Goal: Contribute content: Contribute content

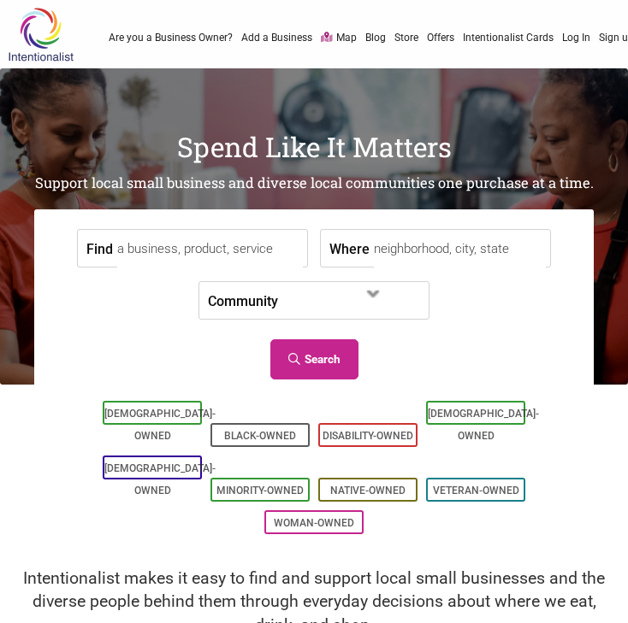
click at [209, 36] on link "Are you a Business Owner?" at bounding box center [171, 37] width 124 height 15
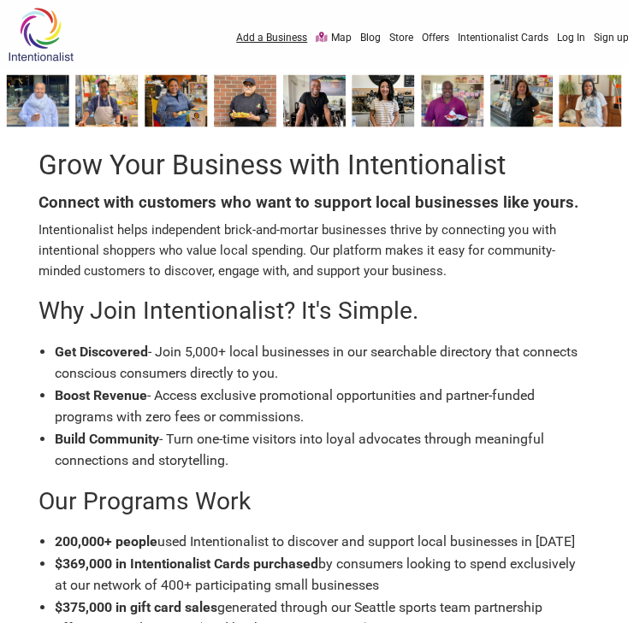
click at [281, 32] on link "Add a Business" at bounding box center [271, 37] width 71 height 15
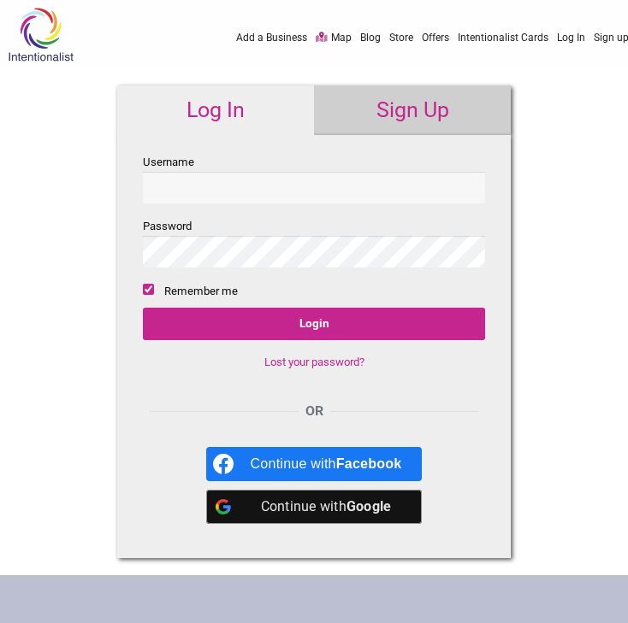
click at [272, 35] on link "Add a Business" at bounding box center [271, 37] width 71 height 15
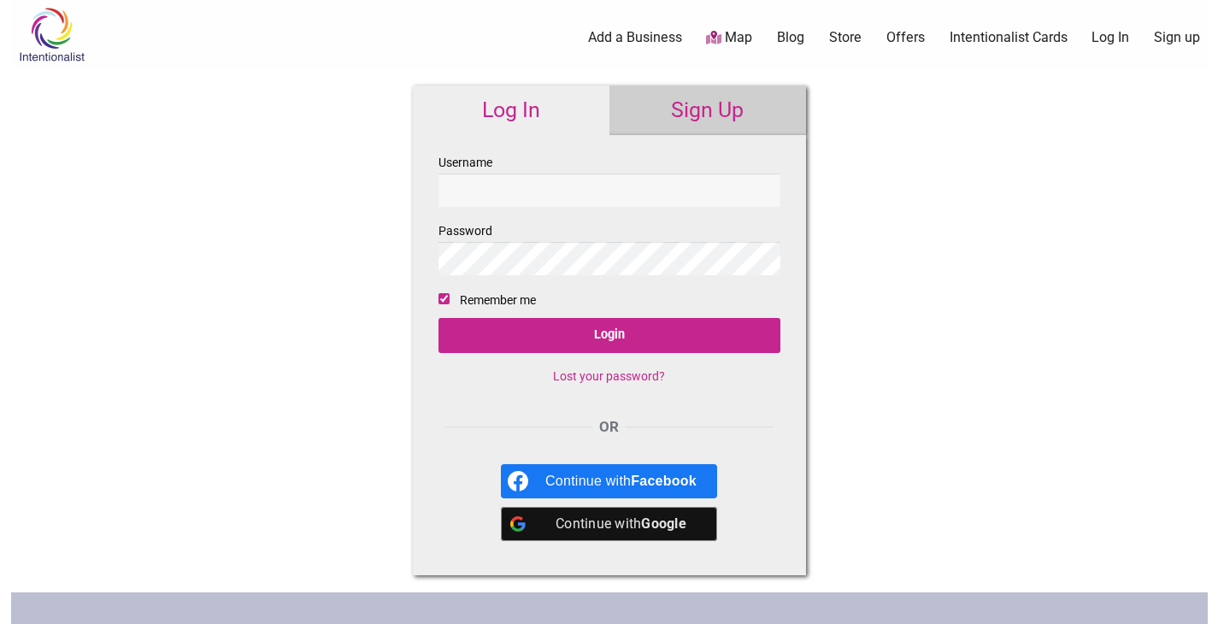
click at [15, 28] on img at bounding box center [51, 35] width 81 height 56
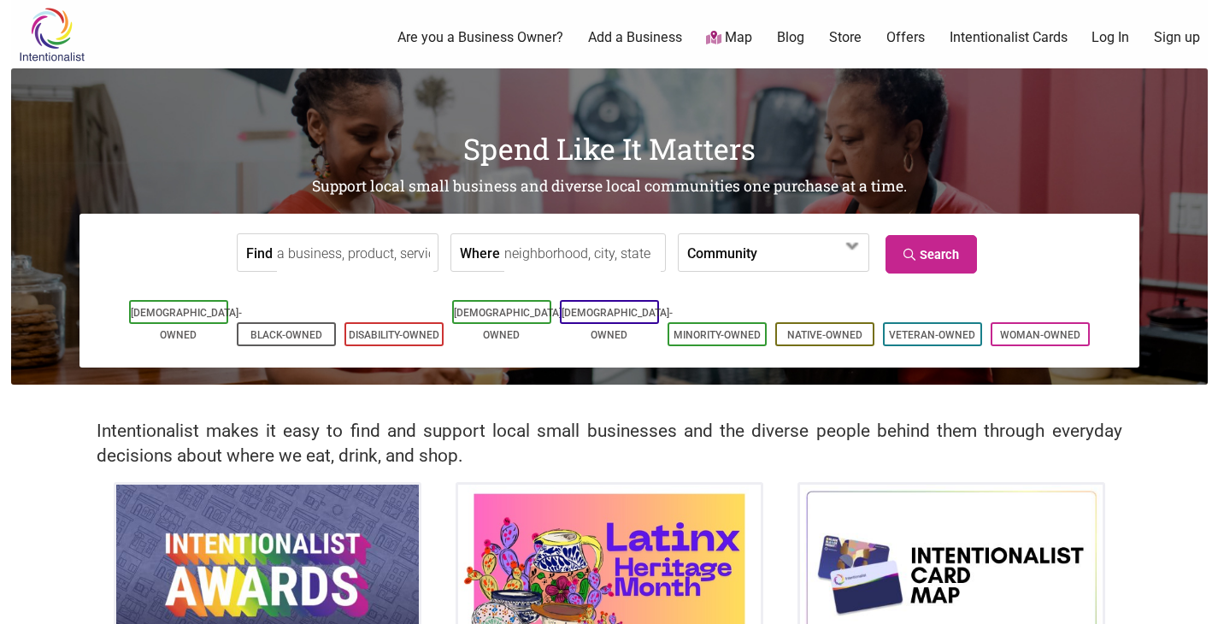
click at [650, 42] on link "Add a Business" at bounding box center [635, 37] width 94 height 19
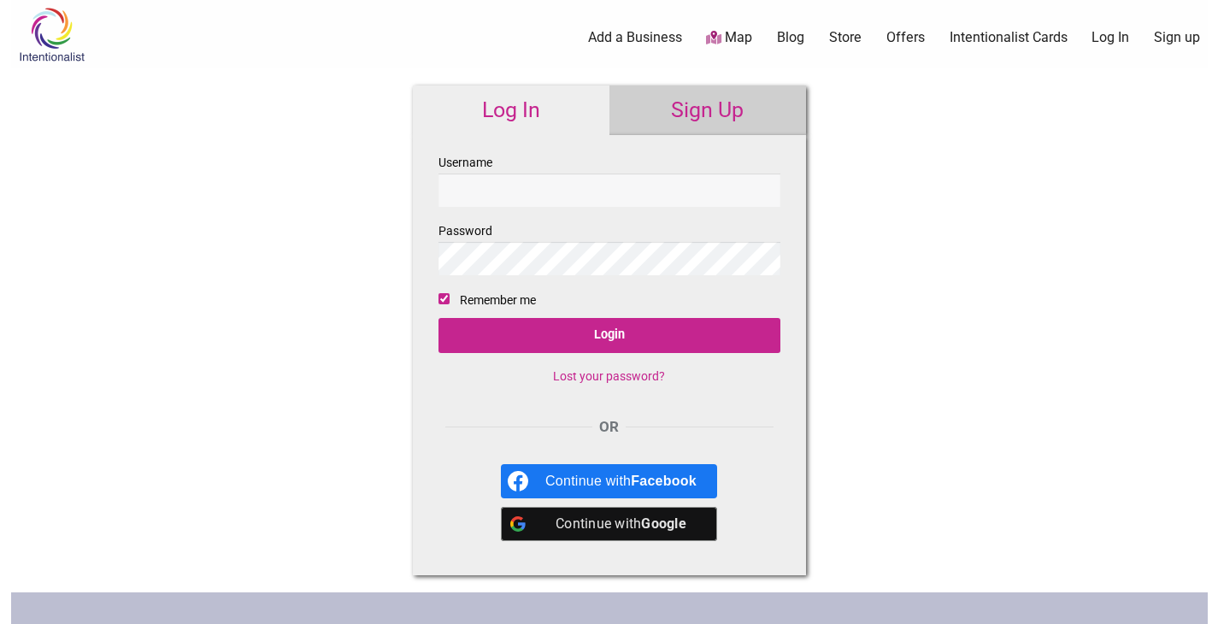
click at [630, 38] on link "Add a Business" at bounding box center [635, 37] width 94 height 19
click at [44, 36] on img at bounding box center [51, 35] width 81 height 56
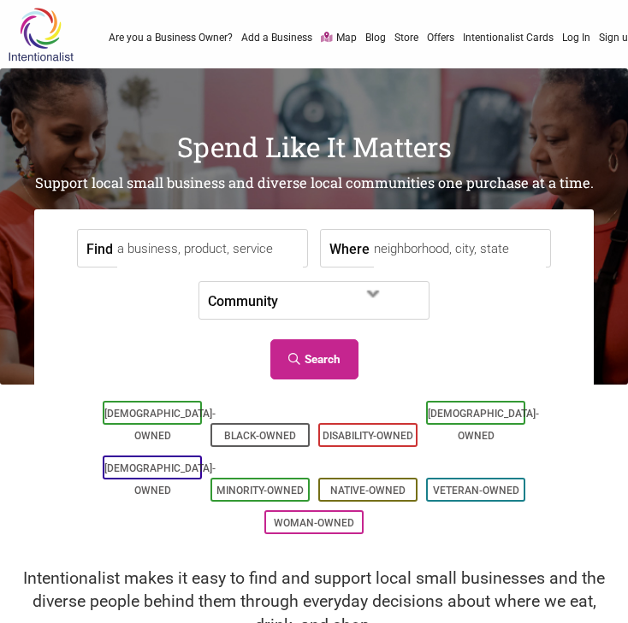
click at [256, 39] on link "Add a Business" at bounding box center [276, 37] width 71 height 15
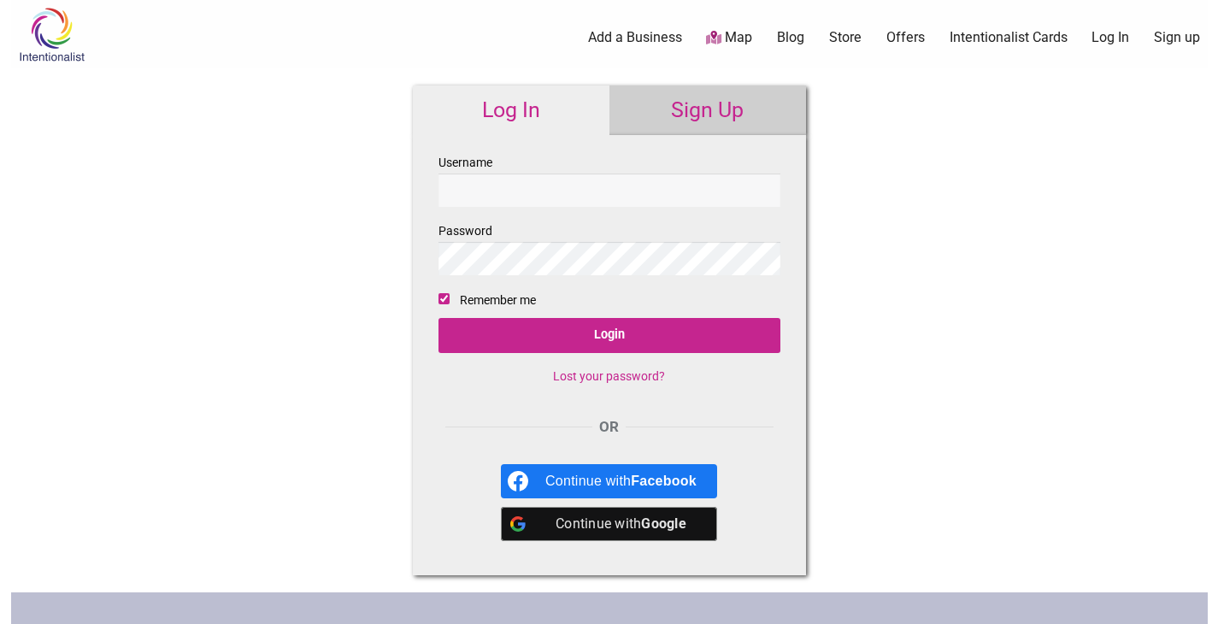
click at [627, 38] on link "Add a Business" at bounding box center [635, 37] width 94 height 19
click at [43, 30] on img at bounding box center [51, 35] width 81 height 56
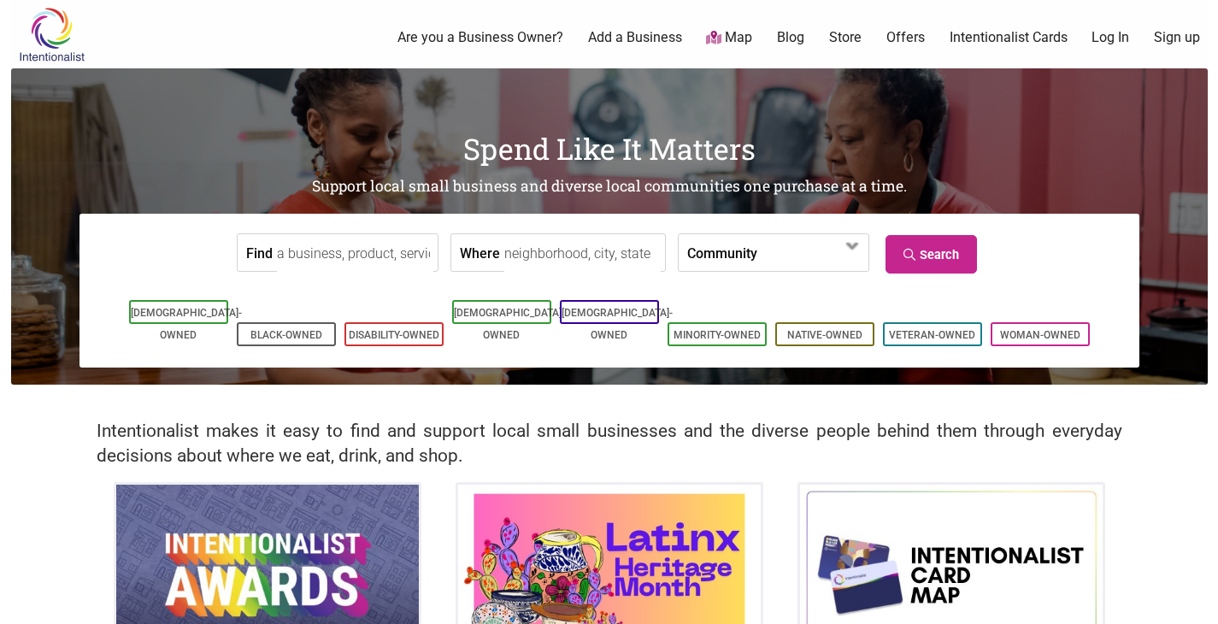
click at [604, 30] on link "Add a Business" at bounding box center [635, 37] width 94 height 19
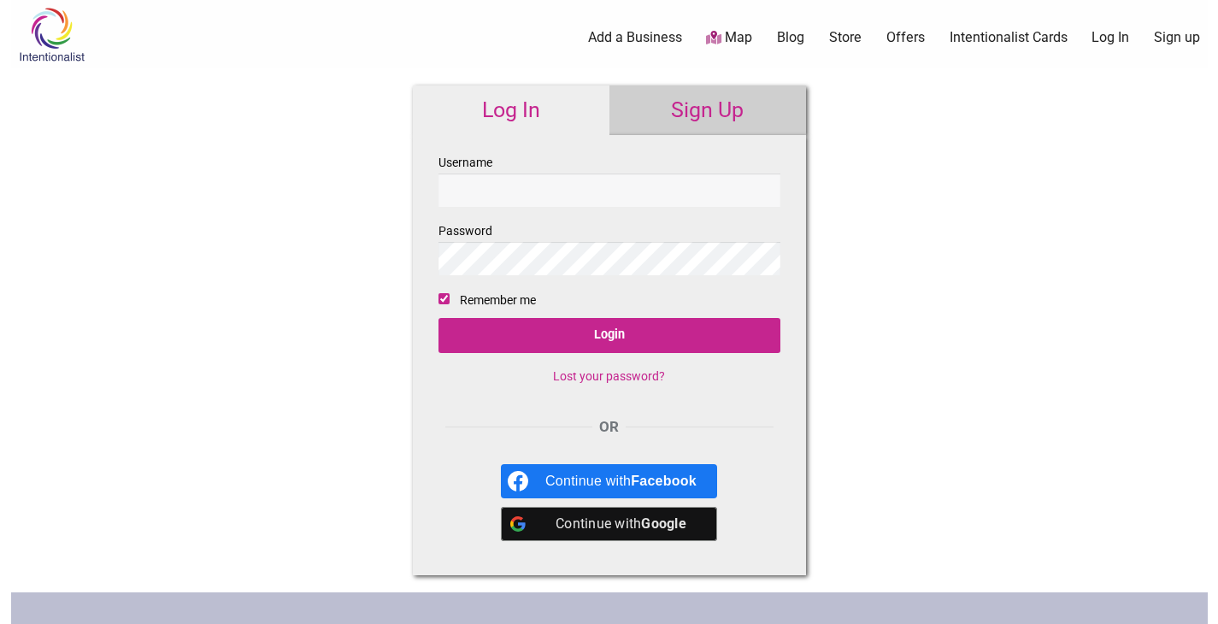
click at [77, 31] on img at bounding box center [51, 35] width 81 height 56
